Goal: Information Seeking & Learning: Compare options

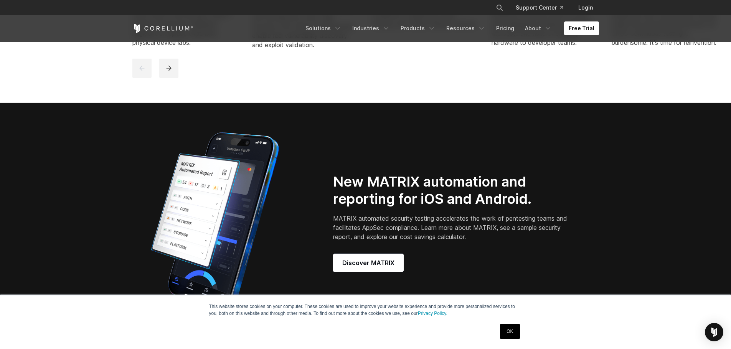
scroll to position [614, 0]
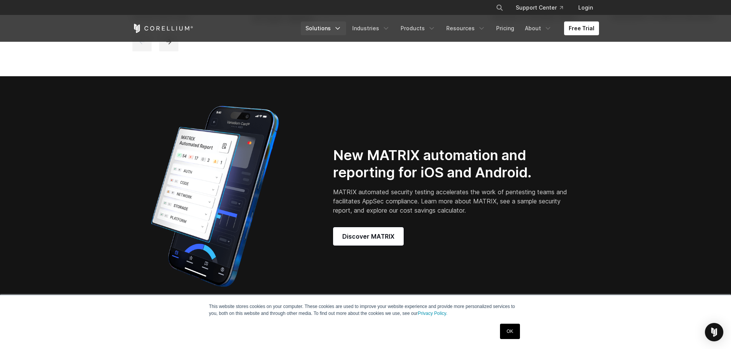
click at [339, 28] on polyline "Navigation Menu" at bounding box center [338, 29] width 4 height 2
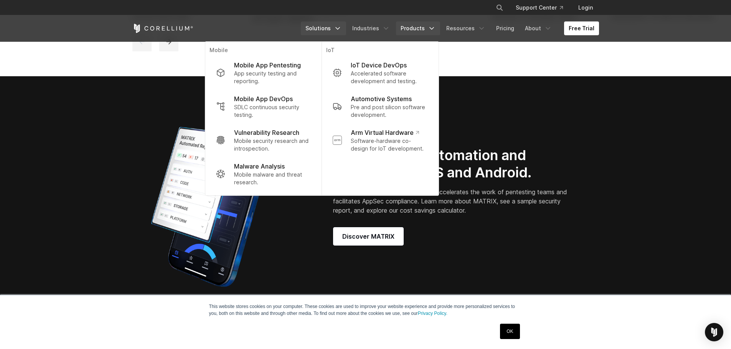
click at [424, 27] on link "Products" at bounding box center [418, 28] width 44 height 14
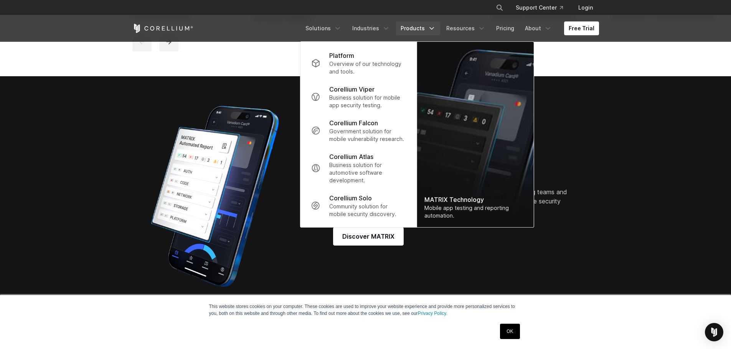
click at [273, 31] on div "Free Trial" at bounding box center [216, 28] width 168 height 9
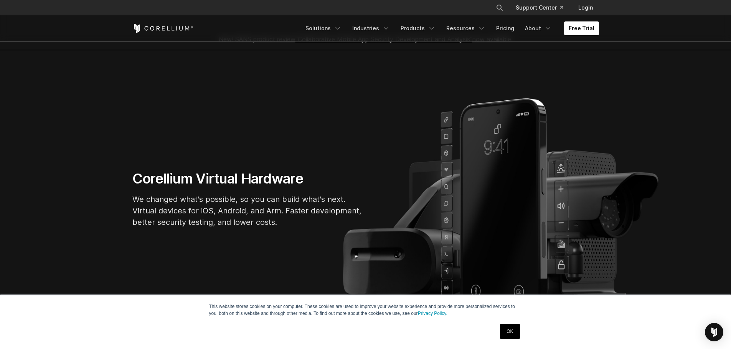
scroll to position [0, 0]
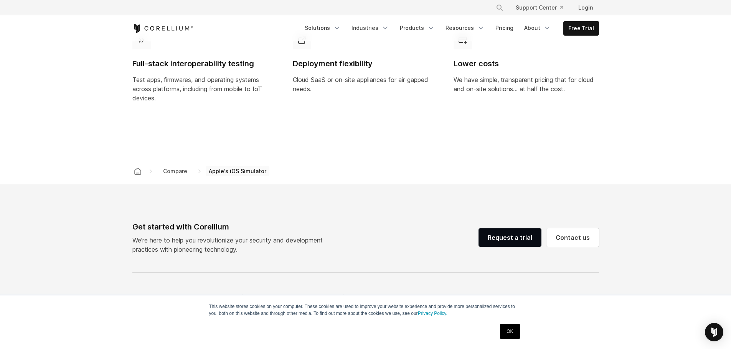
scroll to position [690, 0]
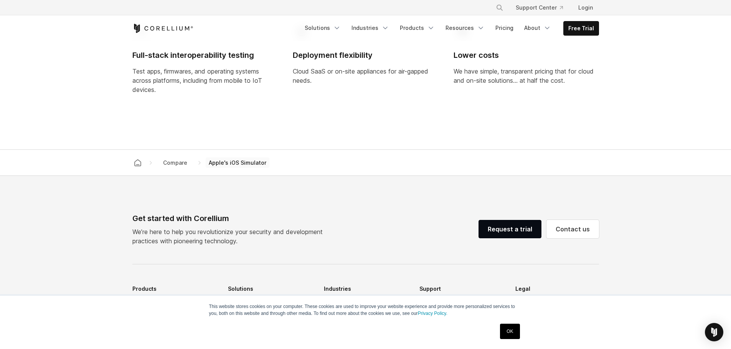
drag, startPoint x: 265, startPoint y: 172, endPoint x: 209, endPoint y: 174, distance: 55.3
click at [209, 168] on span "Apple's iOS Simulator" at bounding box center [238, 163] width 64 height 11
copy span "Apple's iOS Simulator"
